Goal: Information Seeking & Learning: Learn about a topic

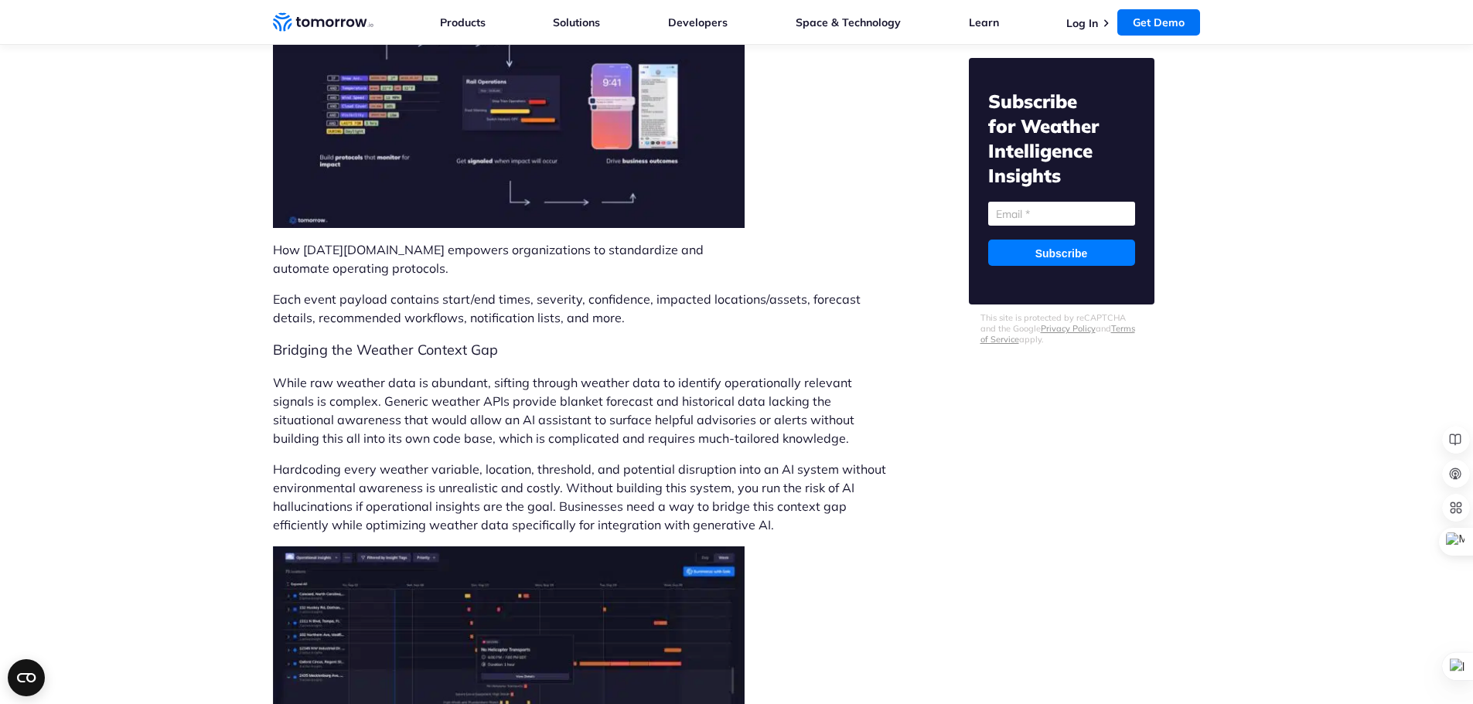
scroll to position [1778, 0]
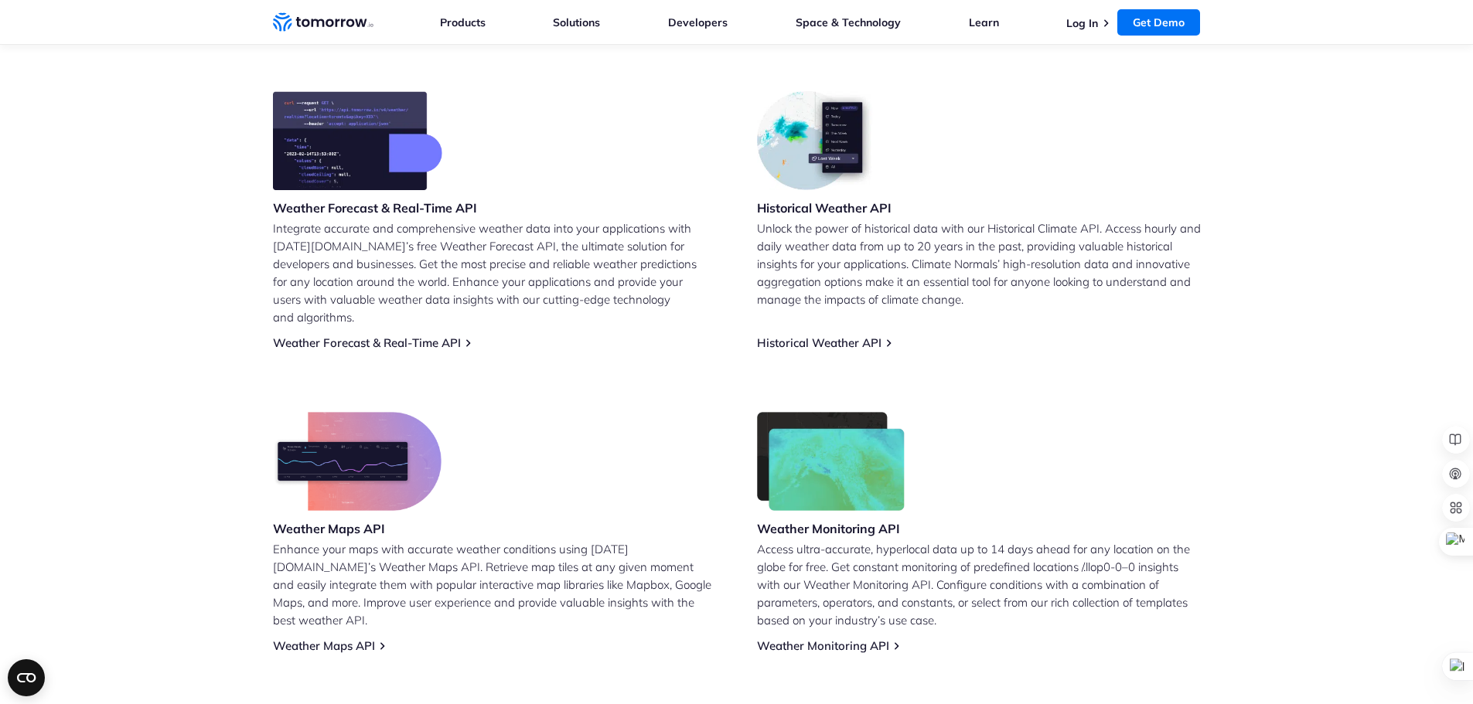
scroll to position [697, 0]
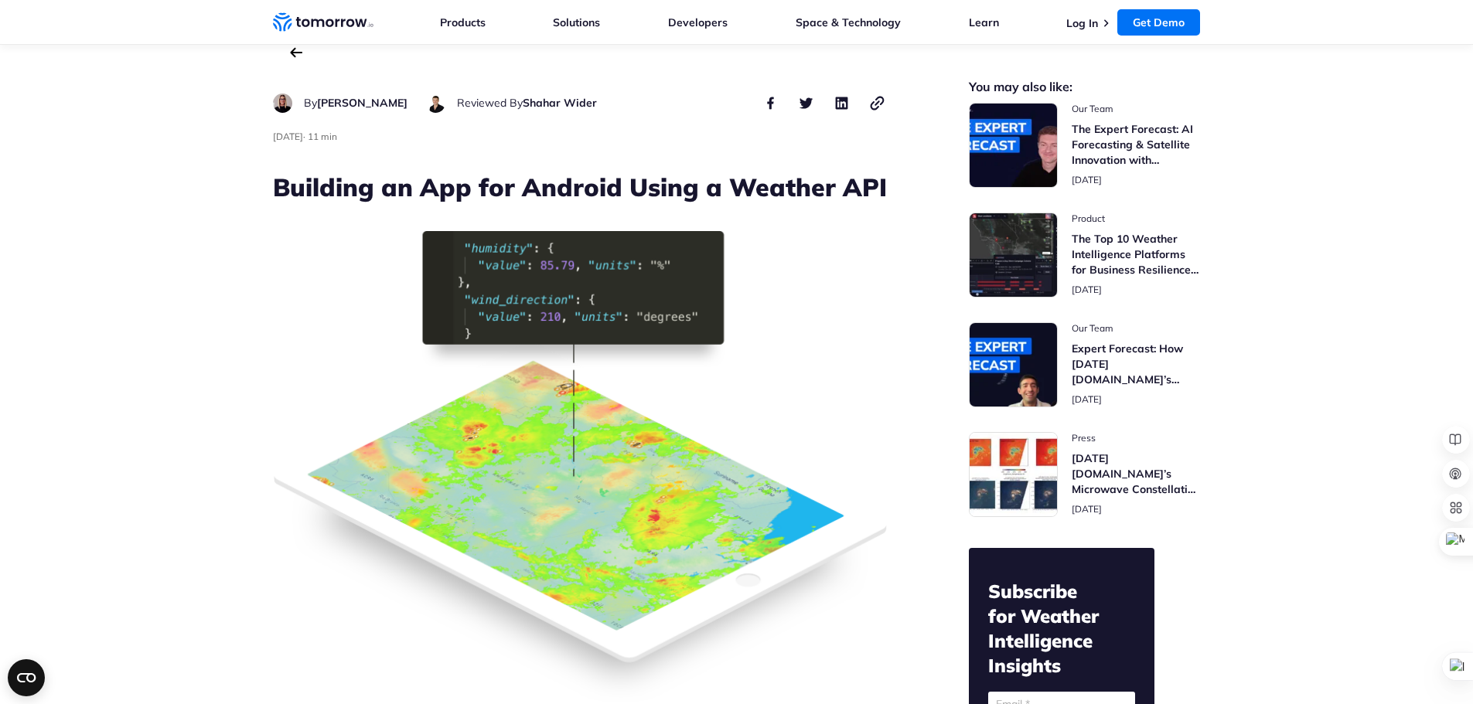
scroll to position [2, 0]
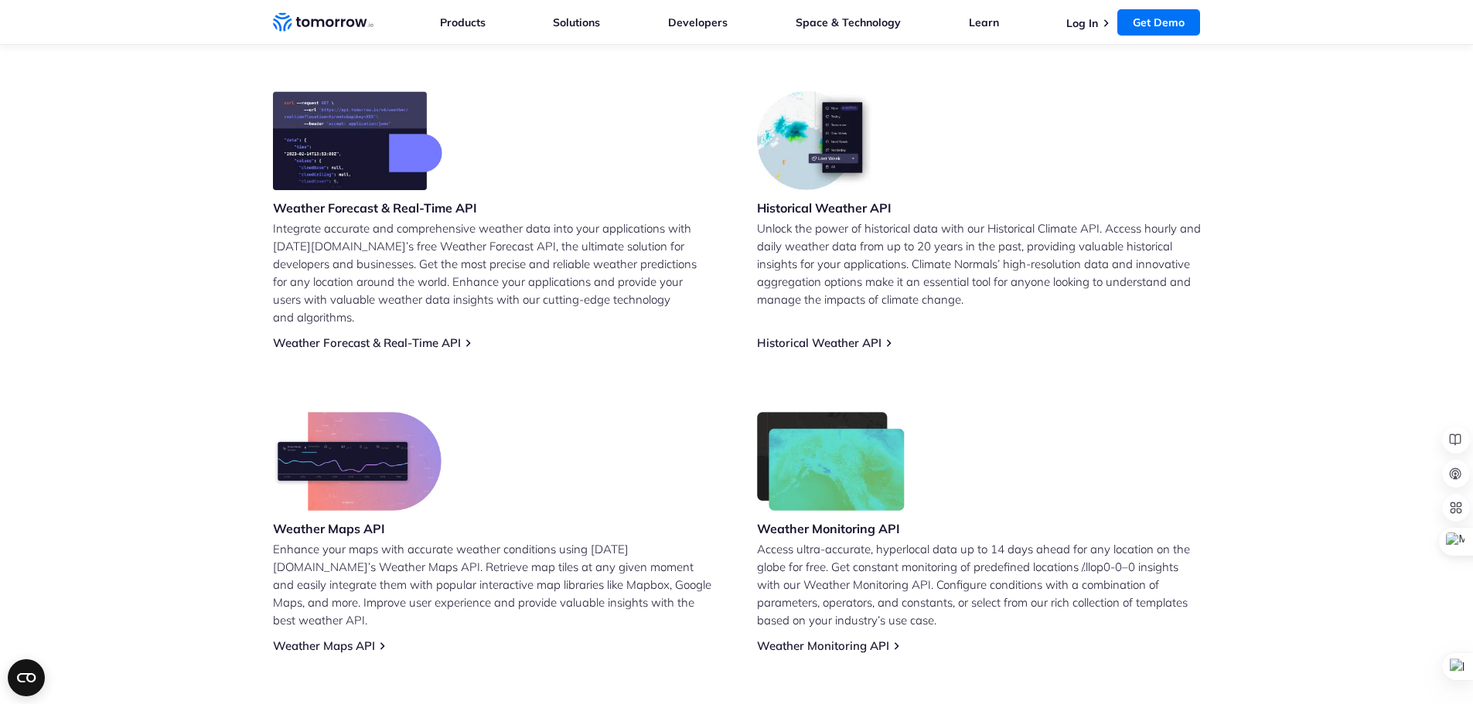
scroll to position [542, 0]
